Goal: Task Accomplishment & Management: Complete application form

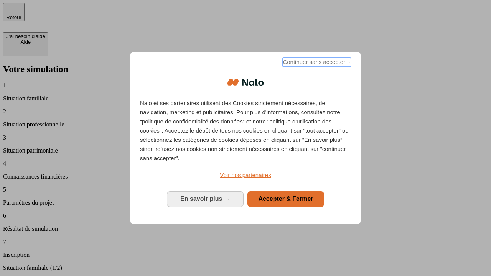
click at [316, 63] on span "Continuer sans accepter →" at bounding box center [317, 62] width 68 height 9
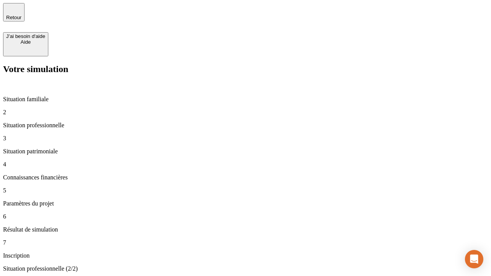
type input "30 000"
type input "1 000"
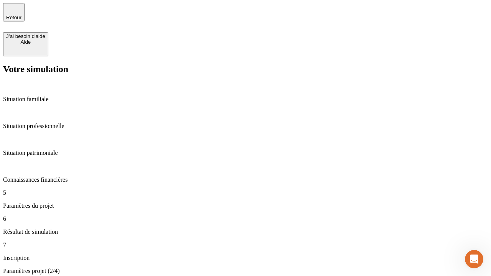
type input "65"
type input "5 000"
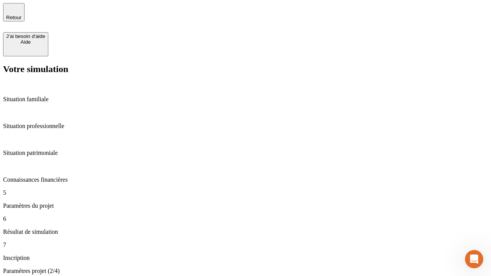
type input "640"
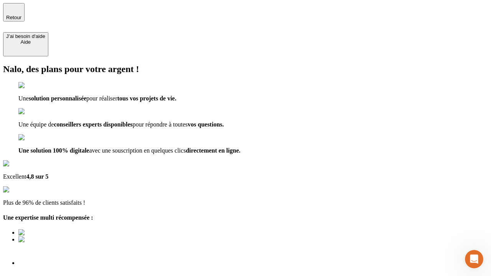
type input "[EMAIL_ADDRESS][DOMAIN_NAME]"
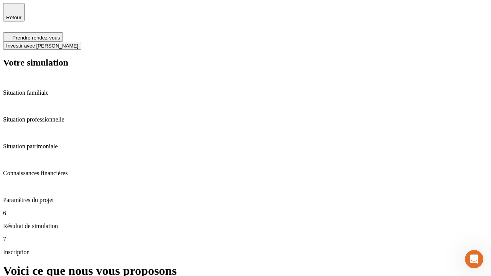
click at [78, 43] on span "Investir avec [PERSON_NAME]" at bounding box center [42, 46] width 72 height 6
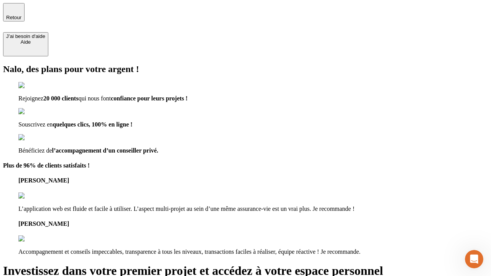
type input "[EMAIL_ADDRESS][DOMAIN_NAME]"
